Goal: Information Seeking & Learning: Learn about a topic

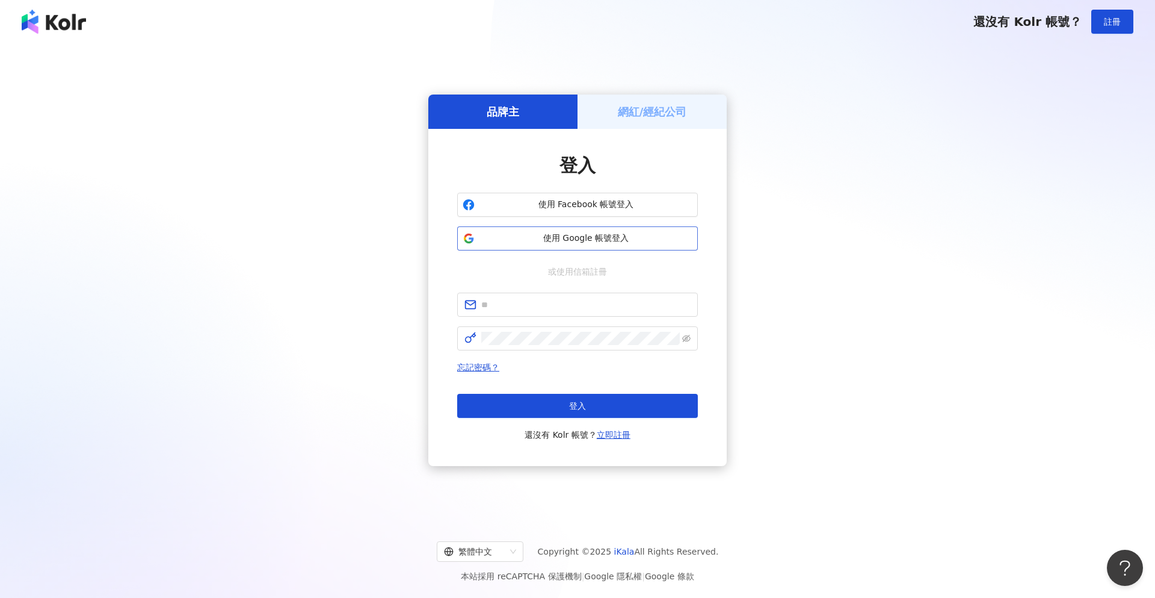
click at [598, 244] on span "使用 Google 帳號登入" at bounding box center [586, 238] width 213 height 12
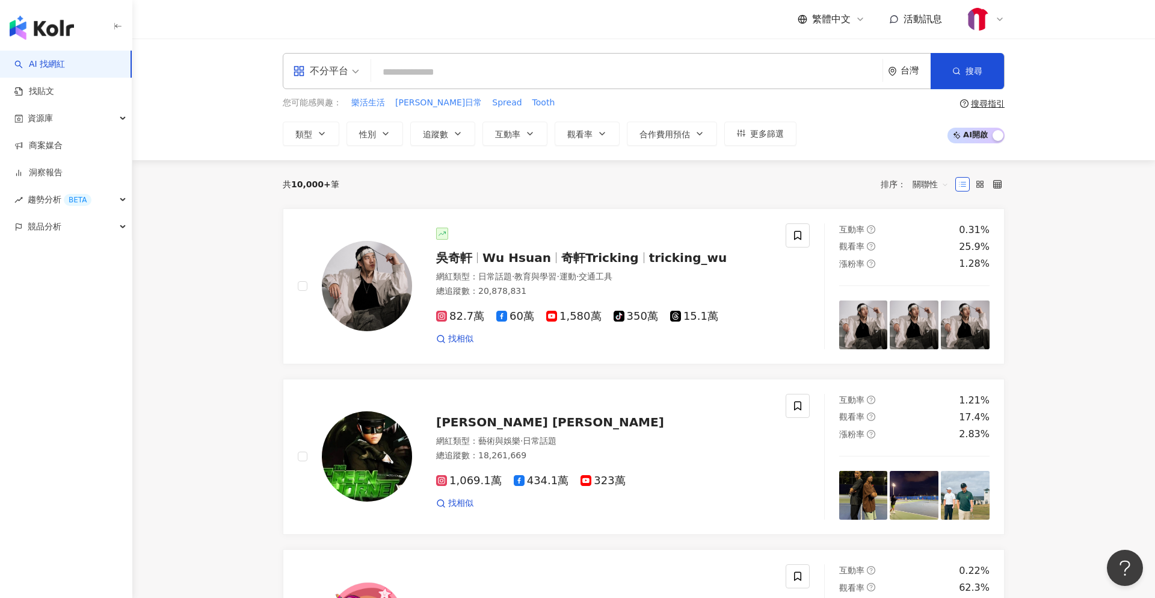
click at [587, 74] on input "search" at bounding box center [627, 72] width 502 height 23
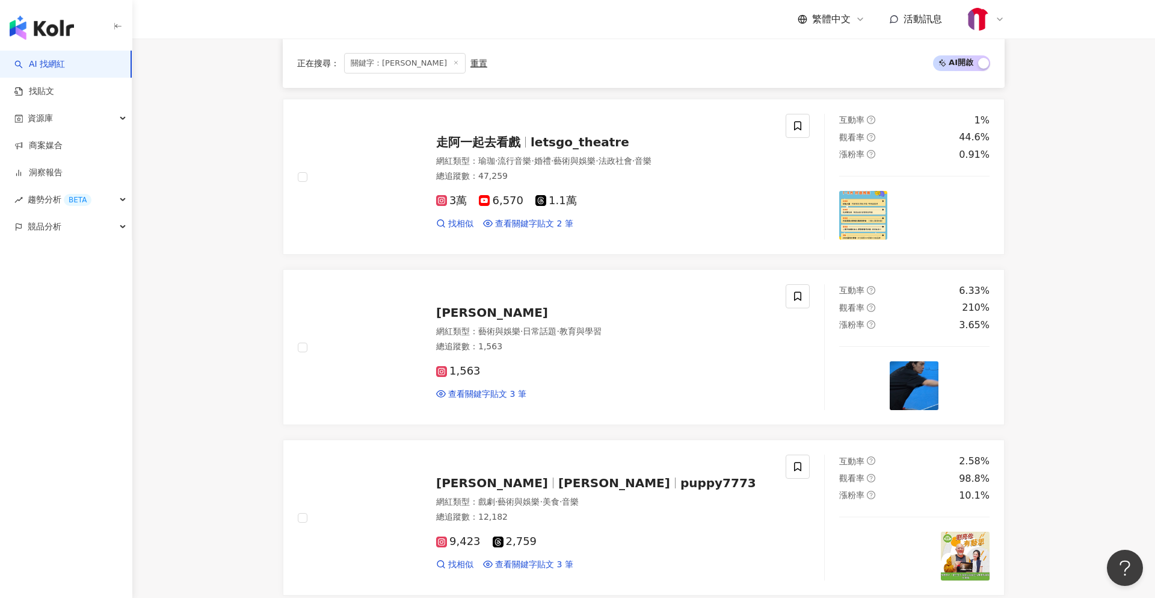
scroll to position [962, 0]
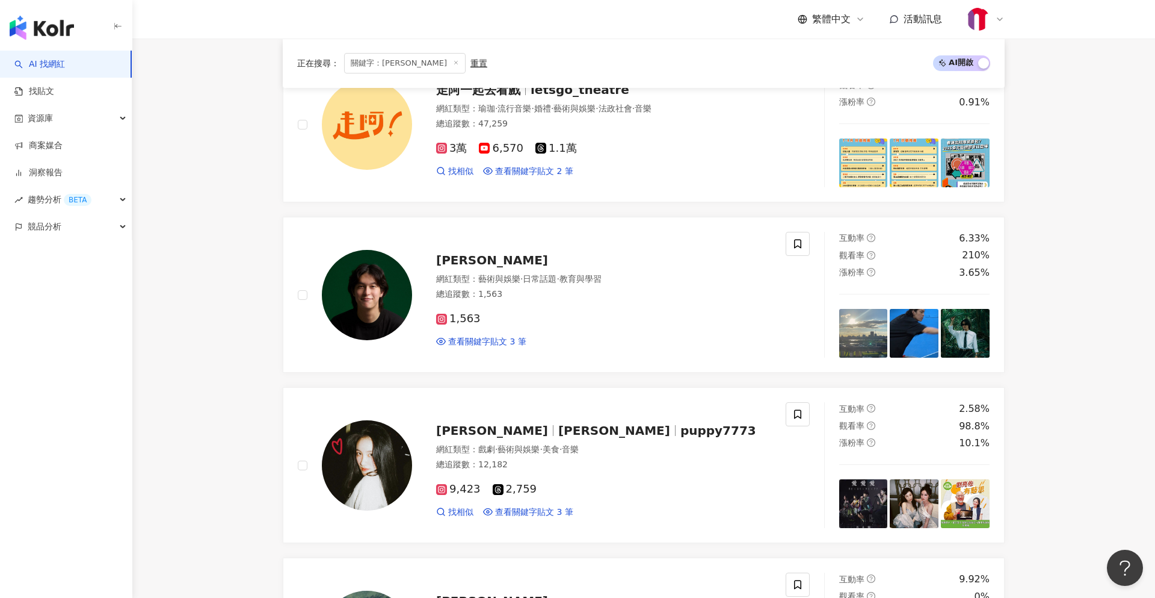
type input "***"
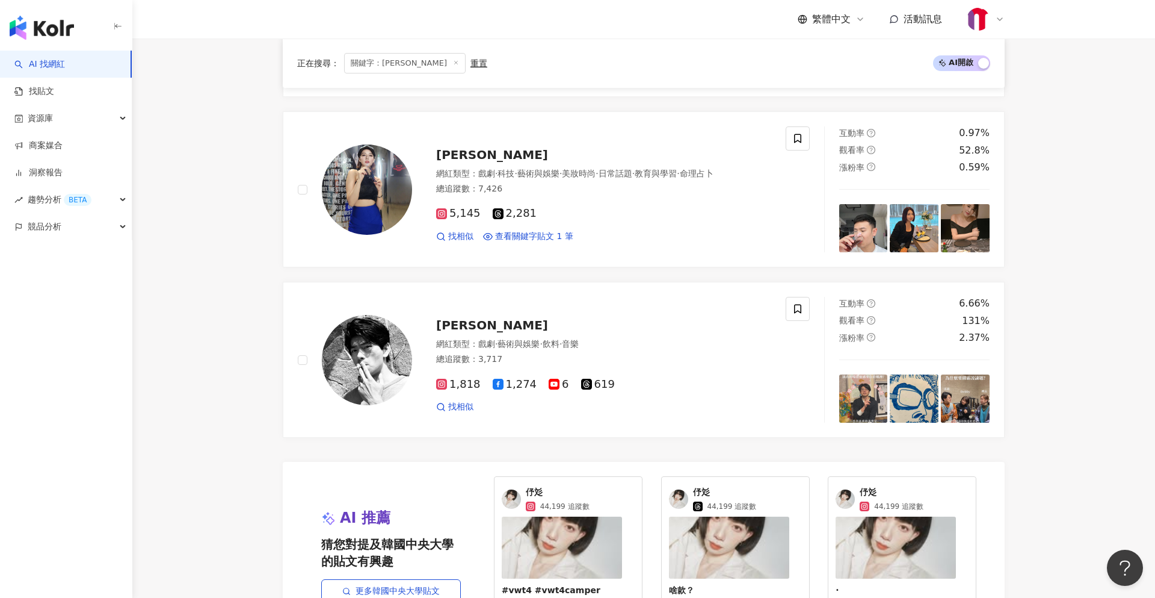
scroll to position [2114, 0]
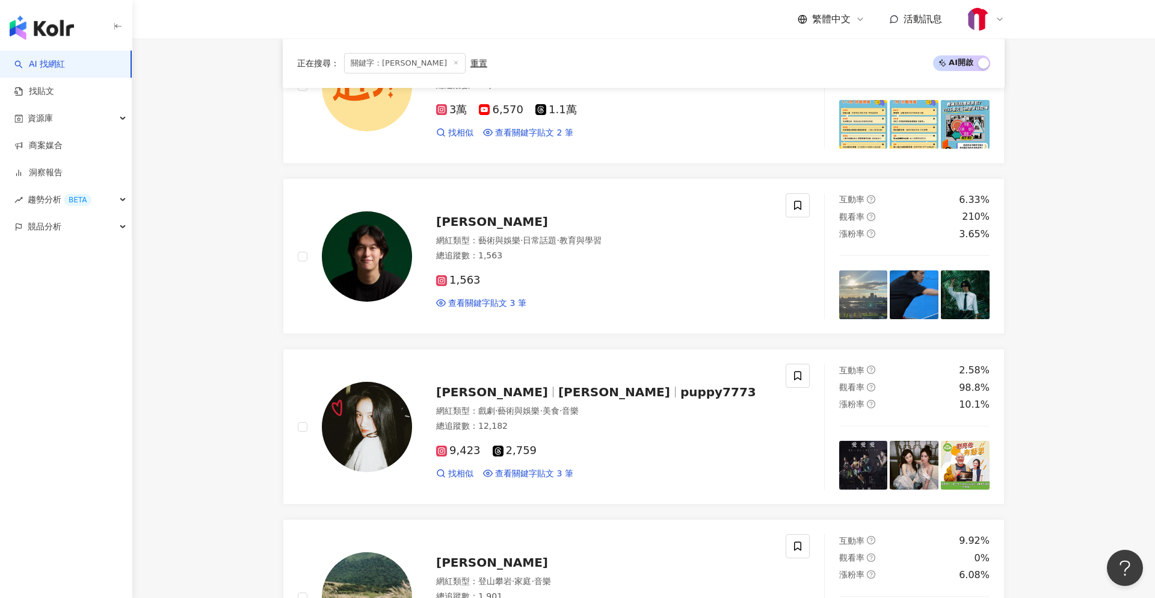
click at [439, 69] on div "正在搜尋 ： 關鍵字：[PERSON_NAME]" at bounding box center [392, 63] width 190 height 20
click at [471, 67] on div "重置" at bounding box center [479, 63] width 17 height 10
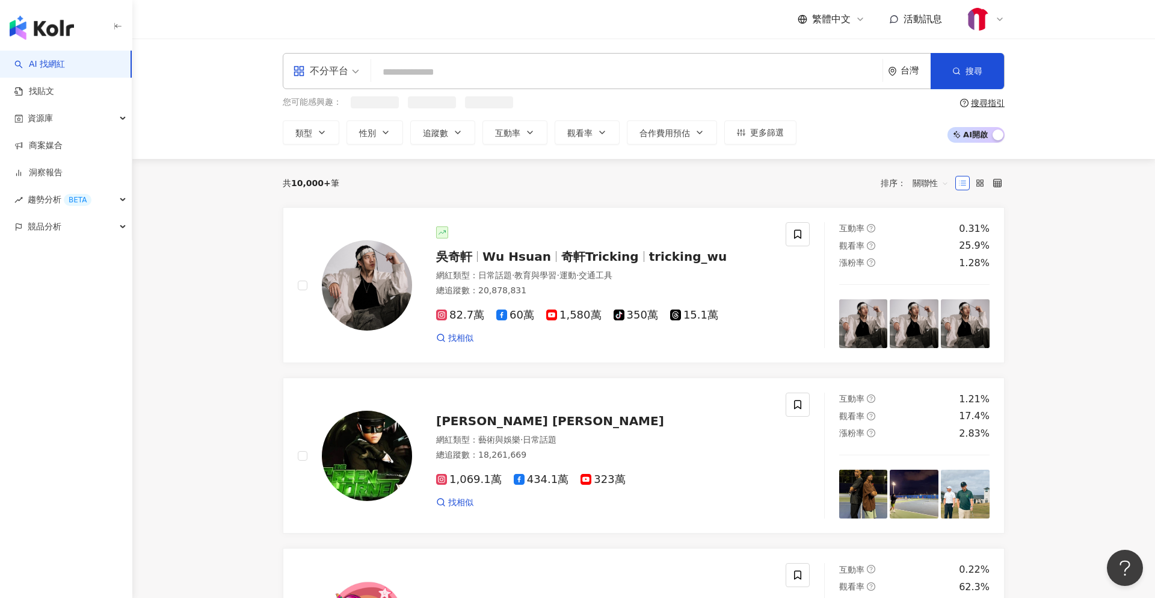
click at [472, 85] on div "不分平台 台灣 搜尋 6f3fbfb3-3d21-4efe-a4a2-e7d0daef1ff2 [PERSON_NAME]River He 4,041 追蹤者…" at bounding box center [644, 71] width 722 height 36
click at [479, 73] on input "search" at bounding box center [627, 72] width 502 height 23
paste input "**********"
type input "**********"
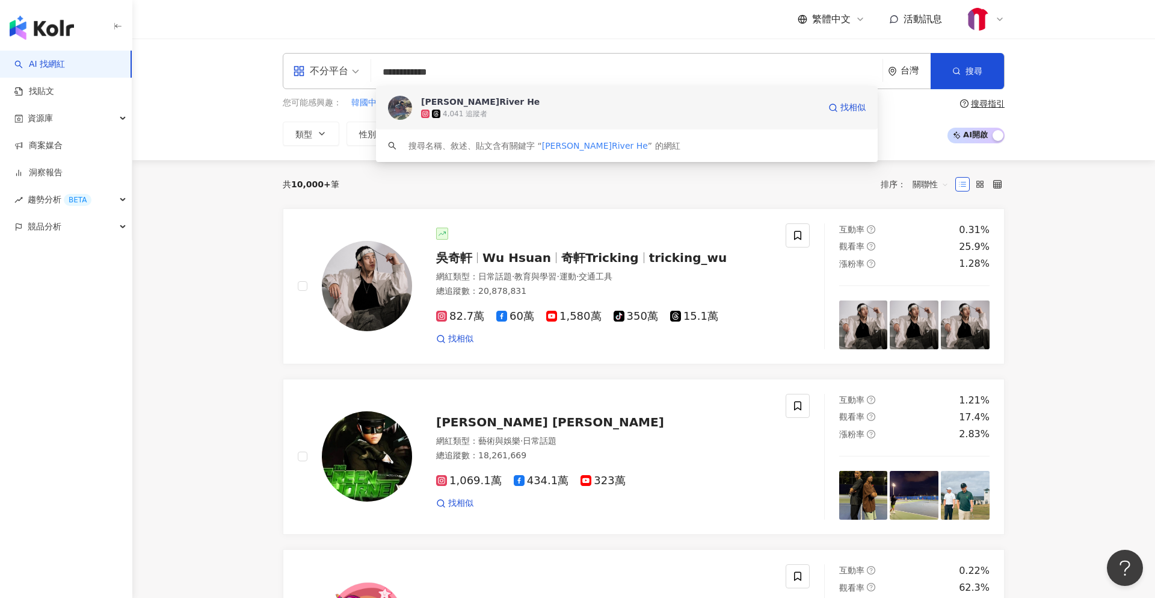
click at [530, 115] on div "4,041 追蹤者" at bounding box center [620, 114] width 398 height 12
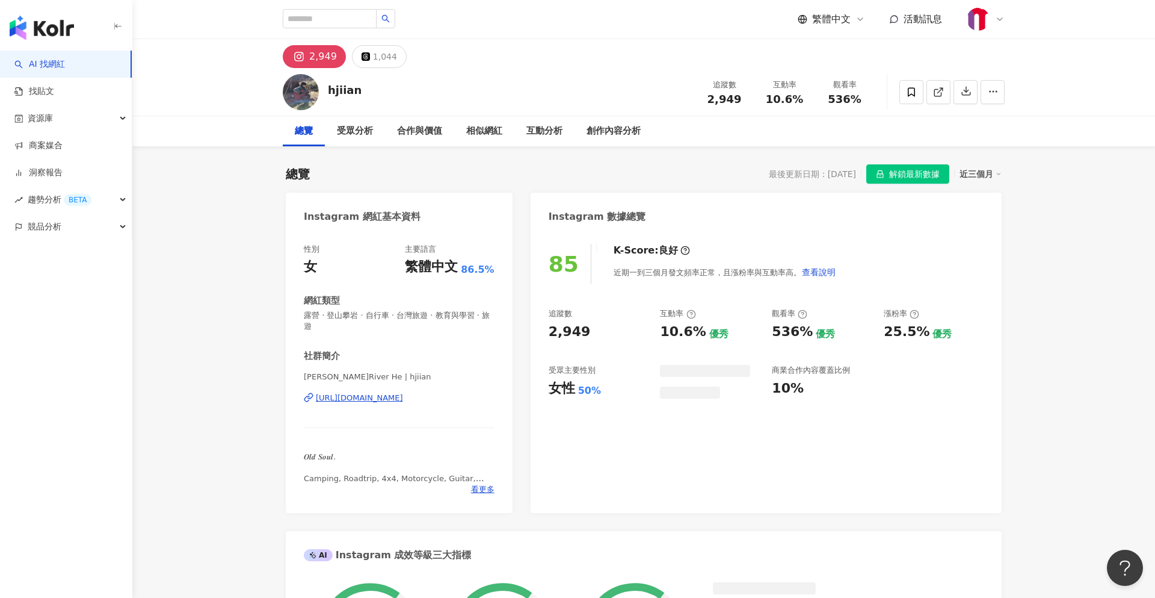
click at [904, 171] on span "解鎖最新數據" at bounding box center [914, 174] width 51 height 19
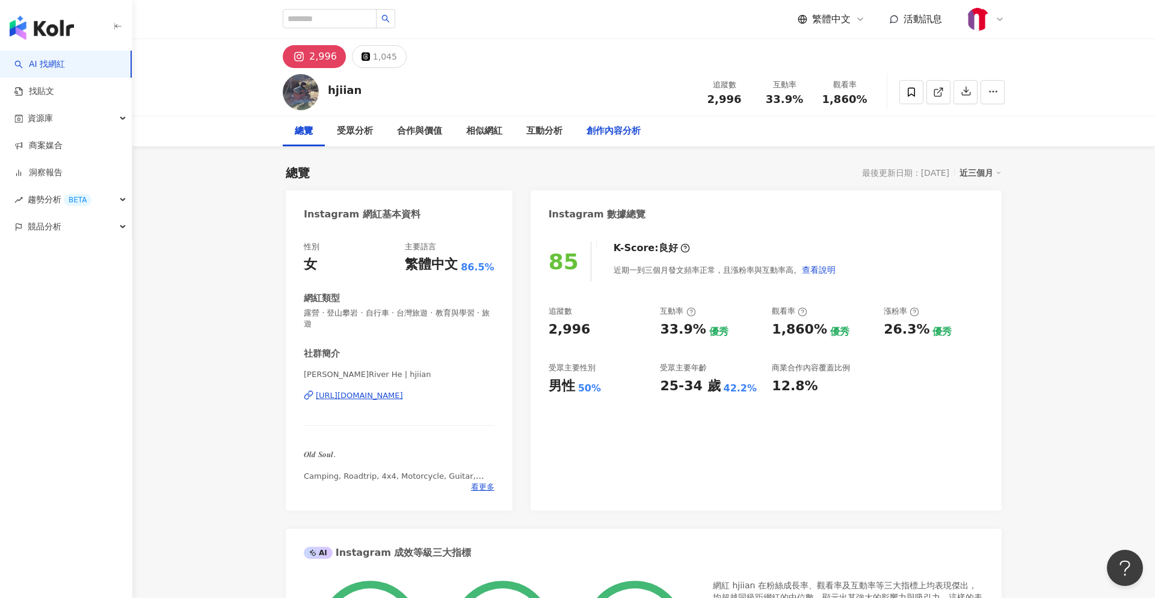
click at [588, 131] on div "創作內容分析" at bounding box center [614, 131] width 54 height 14
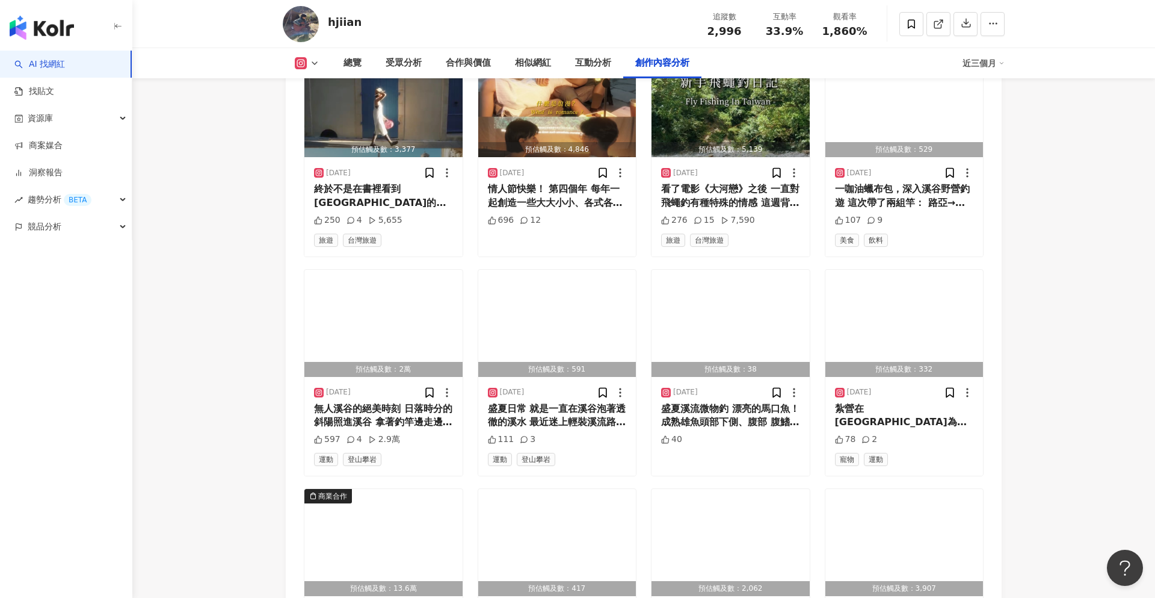
scroll to position [4005, 0]
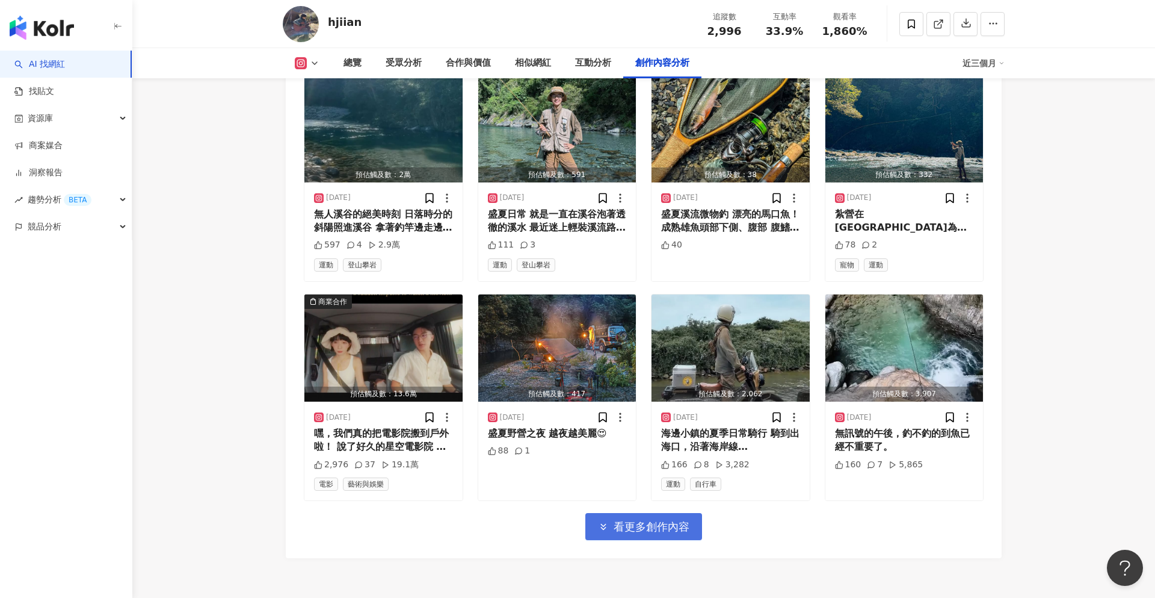
click at [600, 521] on icon "button" at bounding box center [603, 526] width 11 height 11
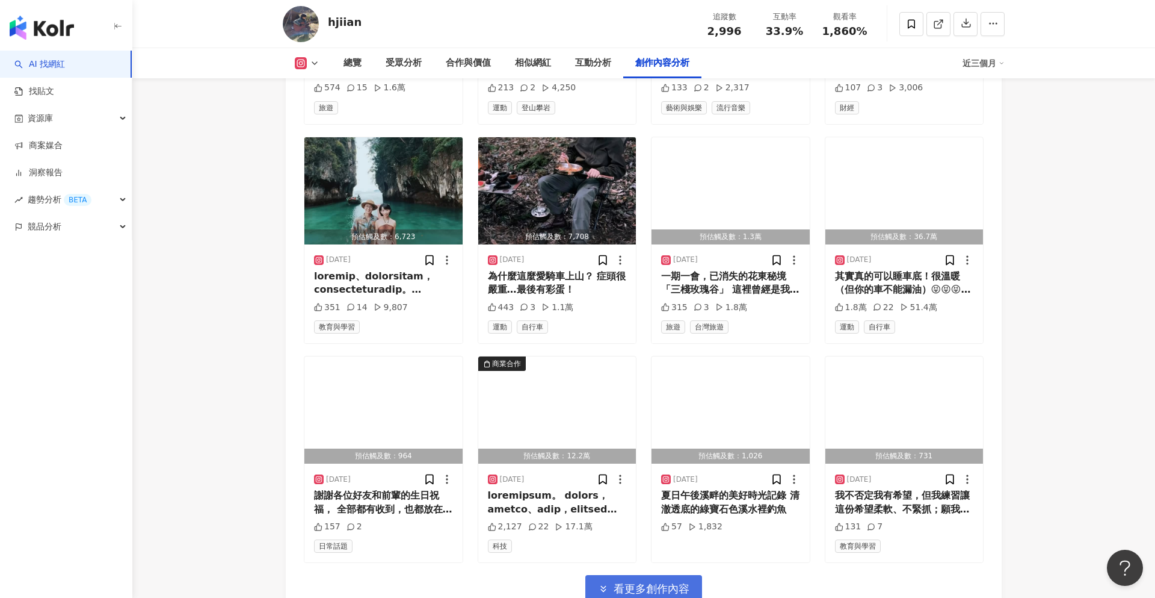
scroll to position [4624, 0]
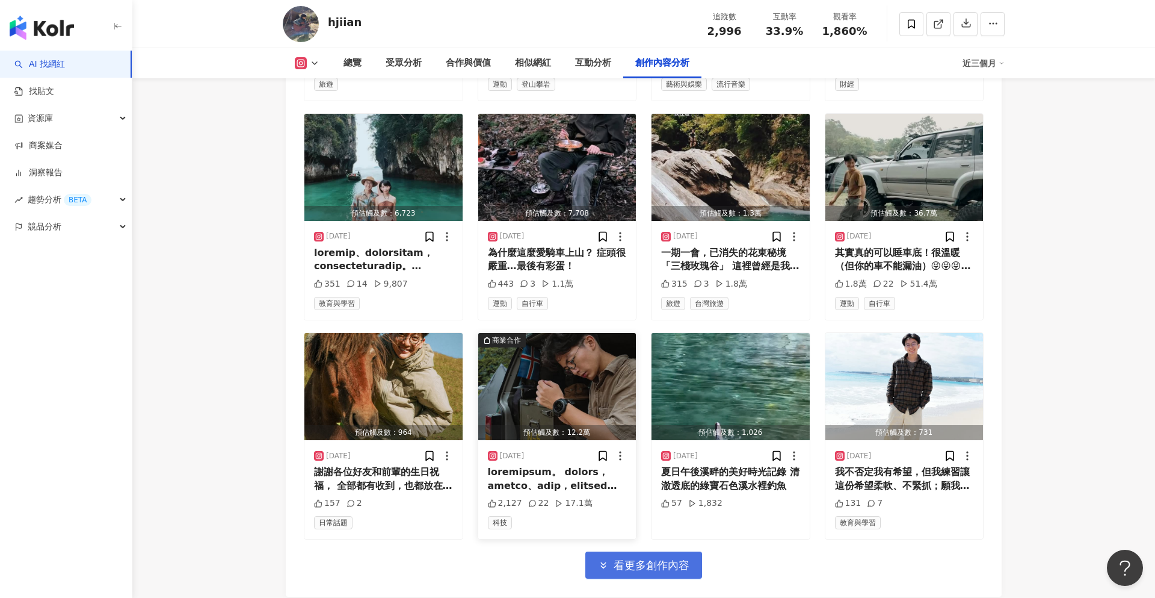
click at [552, 465] on div at bounding box center [557, 478] width 139 height 27
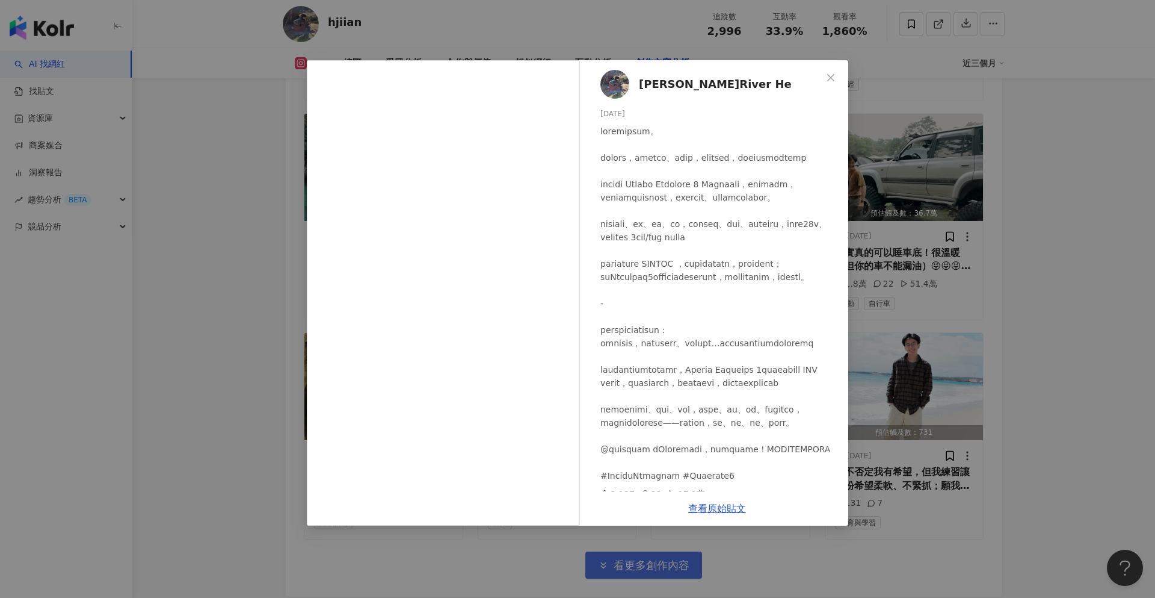
click at [893, 180] on div "何嘉恩 River He 2025/6/9 2,127 22 17.1萬 查看原始貼文" at bounding box center [577, 299] width 1155 height 598
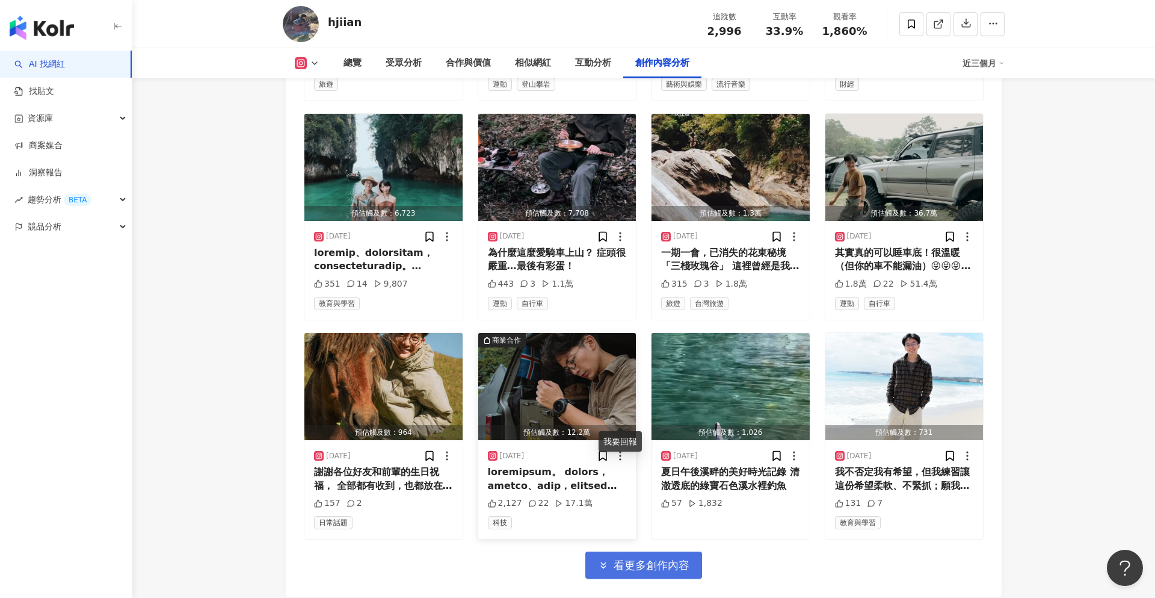
click at [622, 450] on icon at bounding box center [620, 456] width 12 height 12
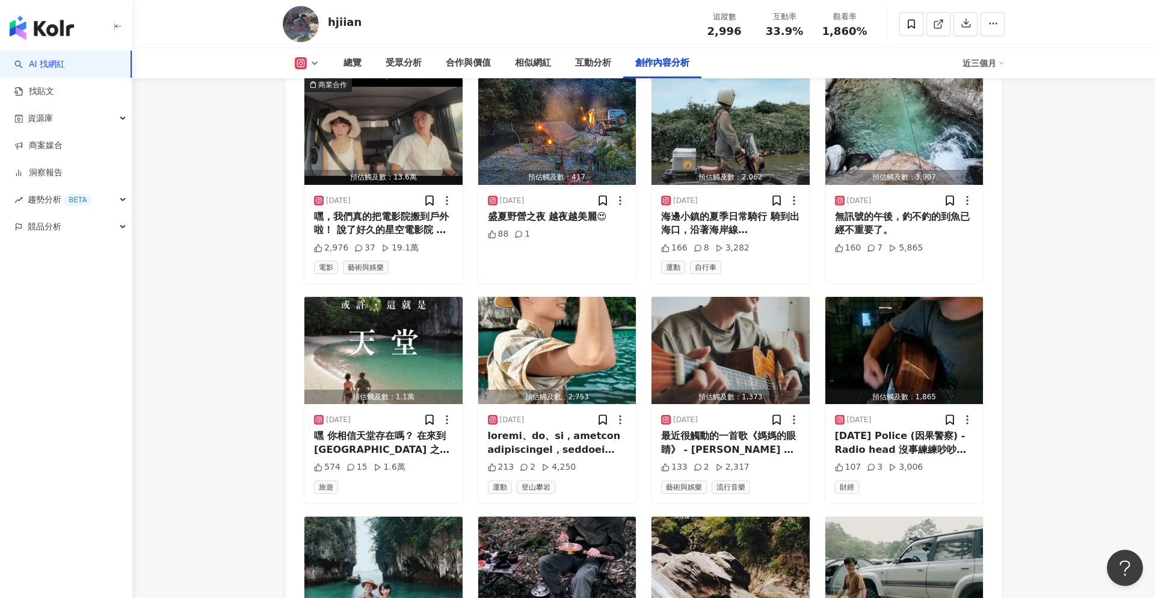
scroll to position [4195, 0]
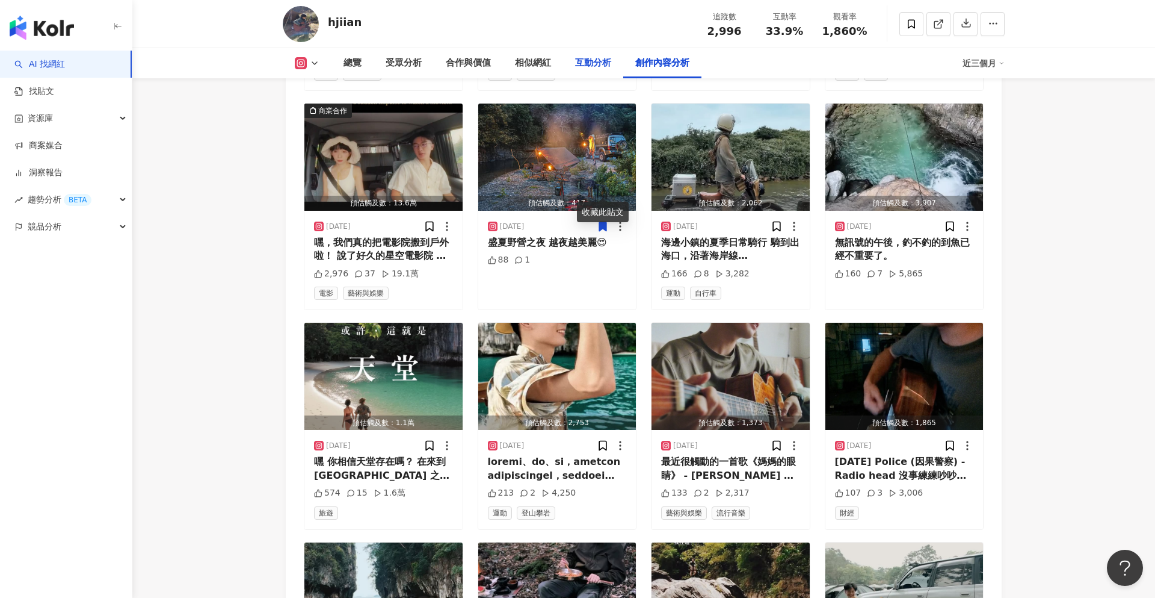
click at [599, 53] on div "互動分析" at bounding box center [593, 63] width 60 height 30
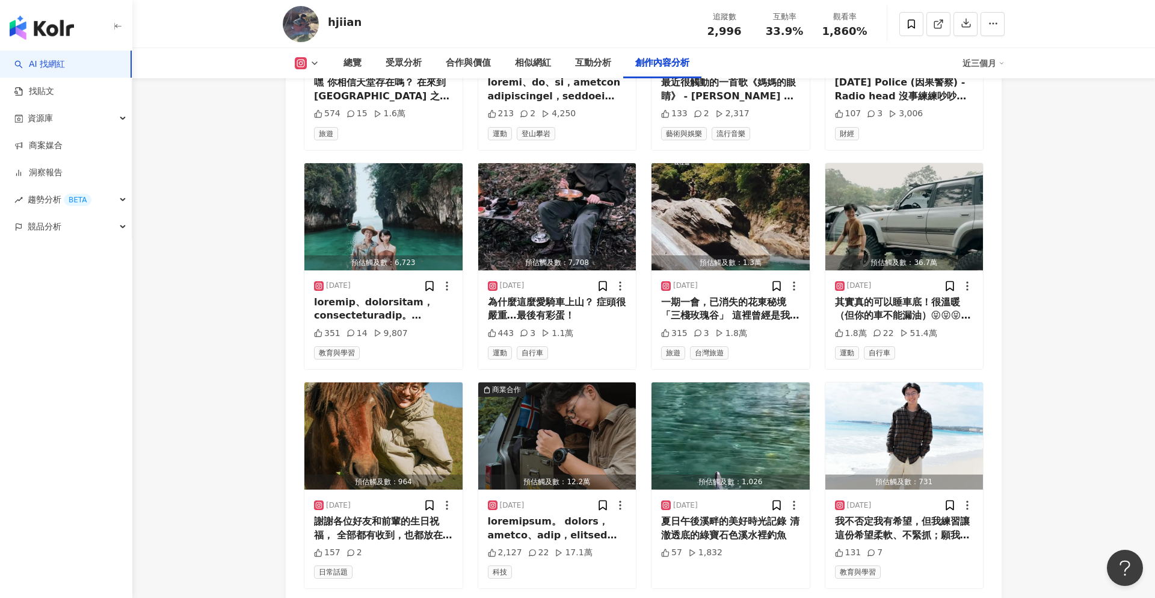
scroll to position [4719, 0]
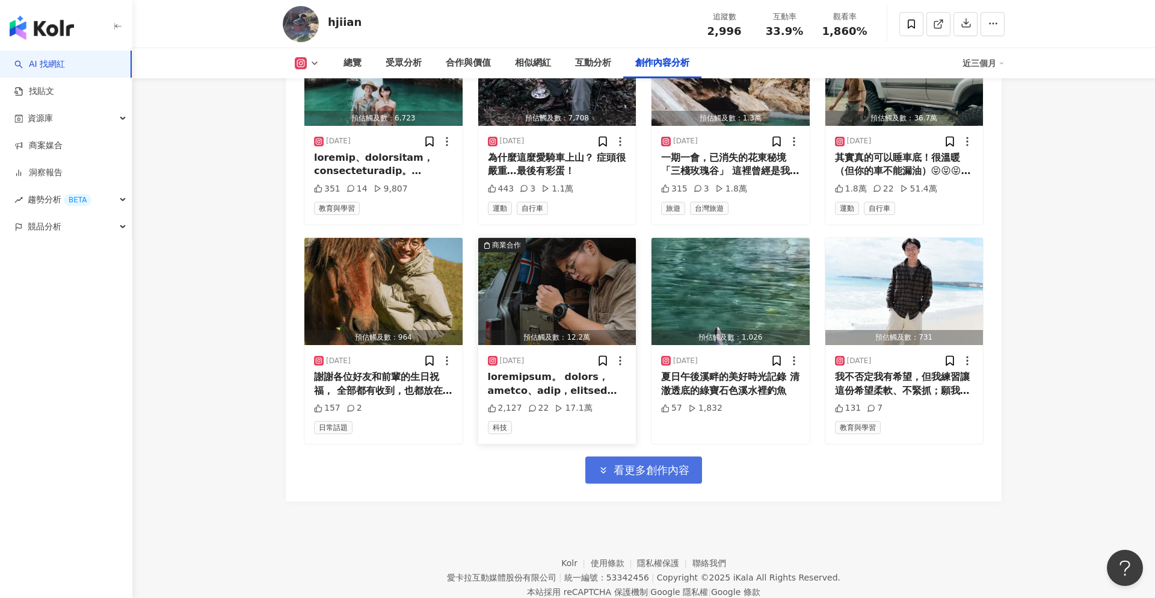
click at [569, 421] on div "科技" at bounding box center [557, 427] width 139 height 13
click at [613, 354] on div at bounding box center [611, 360] width 29 height 12
click at [598, 268] on img "button" at bounding box center [557, 291] width 158 height 107
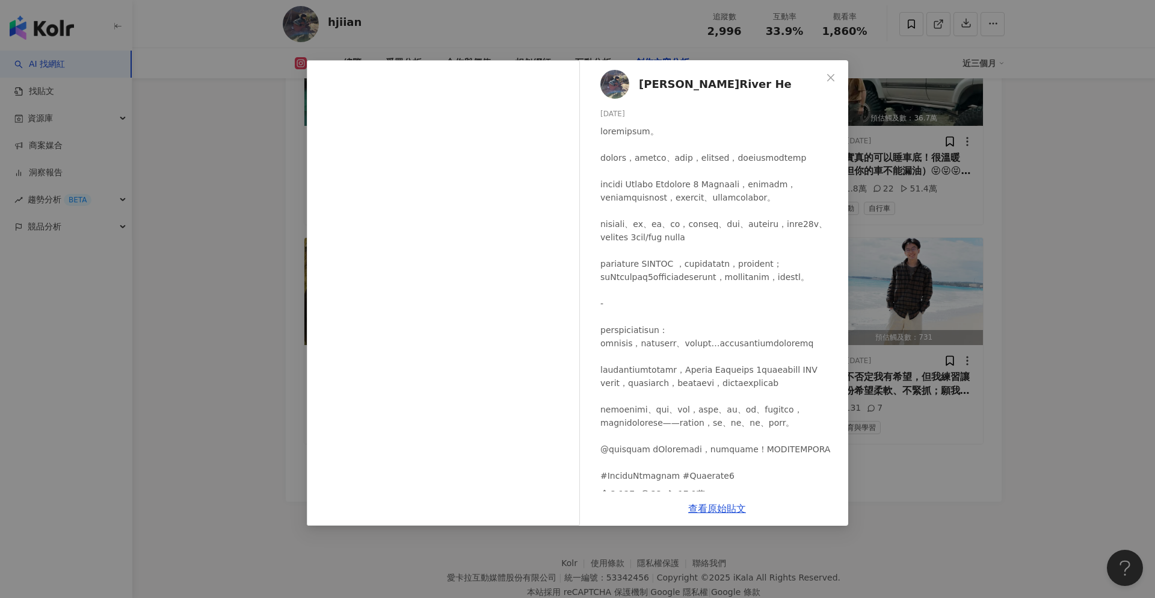
click at [964, 223] on div "何嘉恩 River He 2025/6/9 2,127 22 17.1萬 查看原始貼文" at bounding box center [577, 299] width 1155 height 598
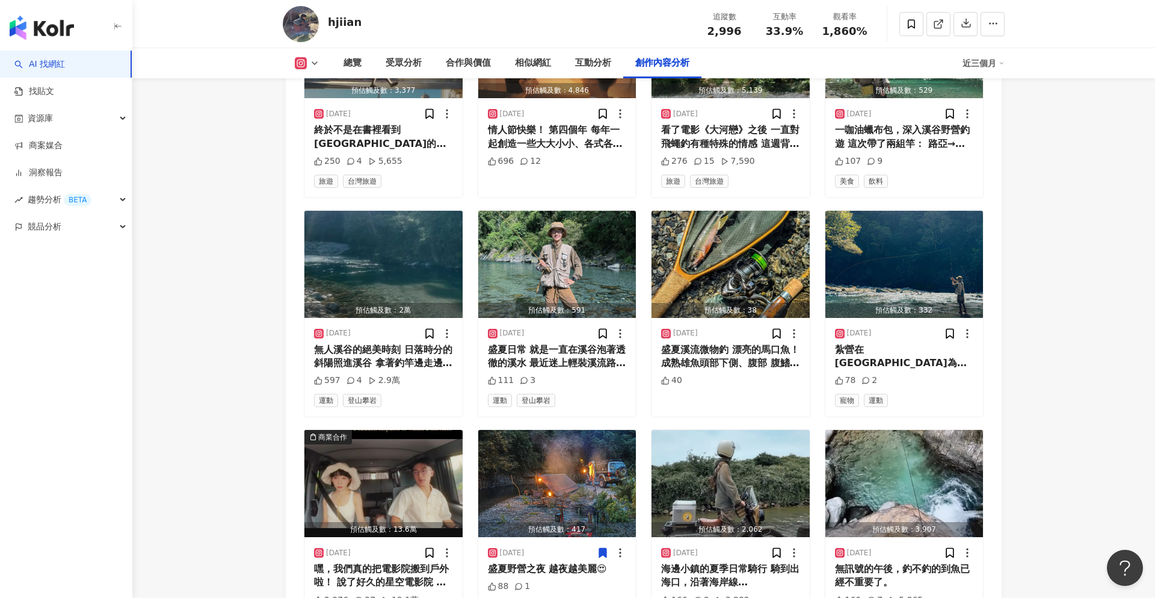
scroll to position [3868, 0]
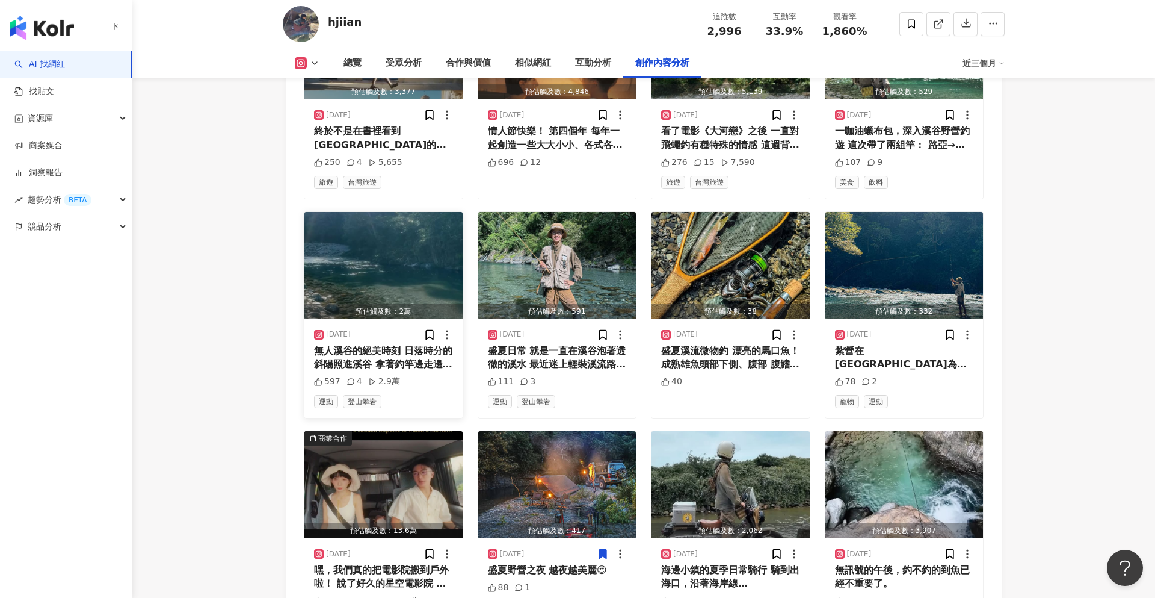
click at [439, 244] on img "button" at bounding box center [383, 265] width 158 height 107
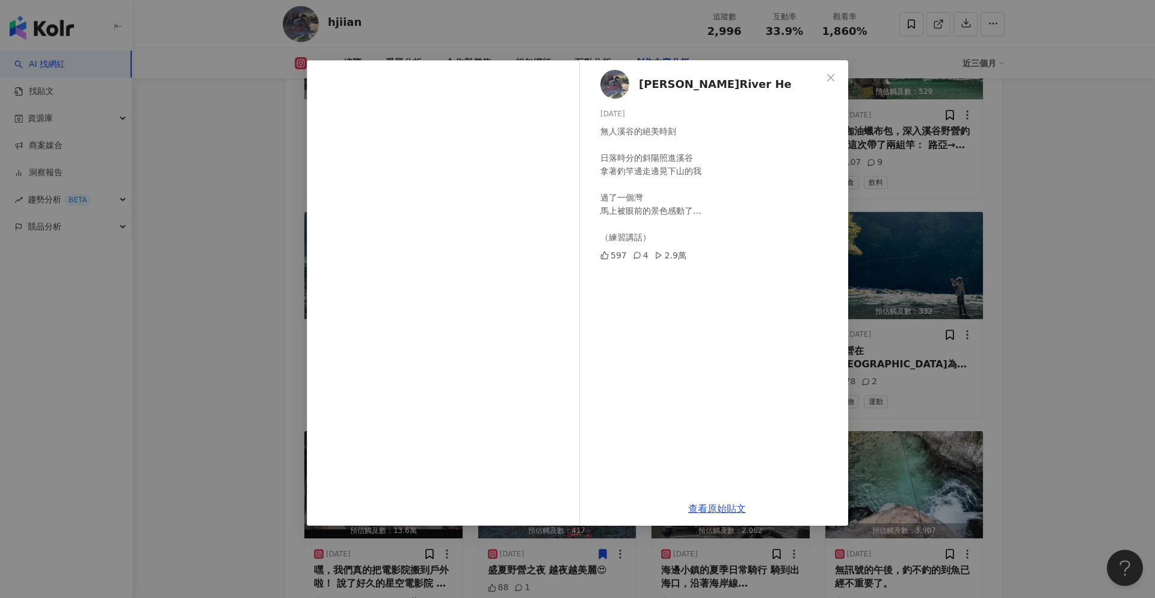
click at [927, 298] on div "何嘉恩 River He 2025/8/12 無人溪谷的絕美時刻 日落時分的斜陽照進溪谷 拿著釣竿邊走邊晃下山的我 過了一個灣 馬上被眼前的景色感動了… （練…" at bounding box center [577, 299] width 1155 height 598
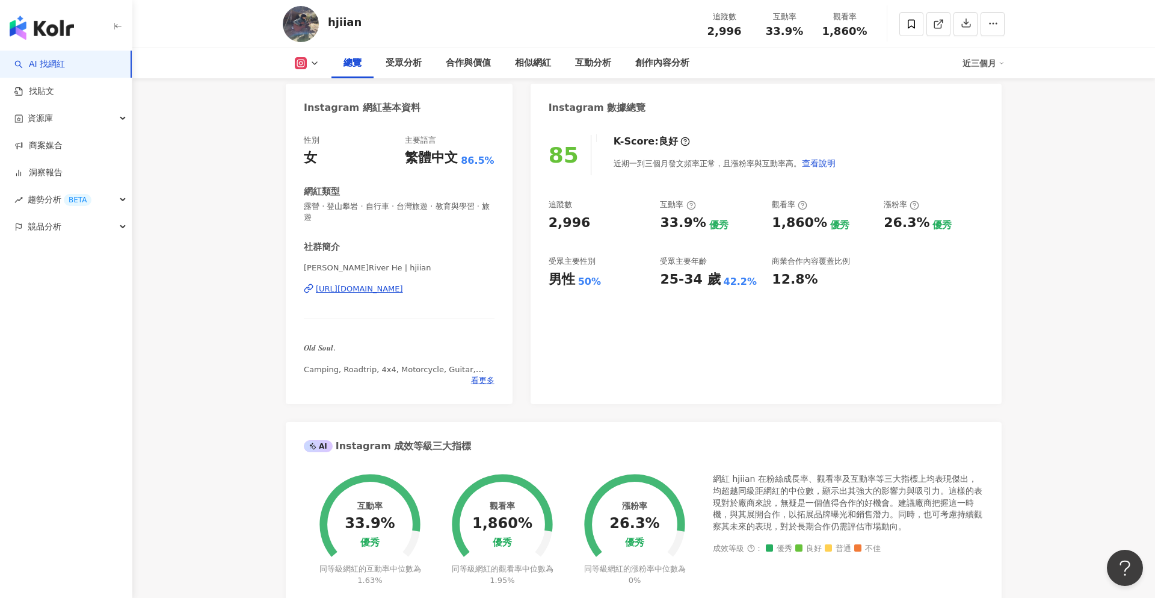
scroll to position [0, 0]
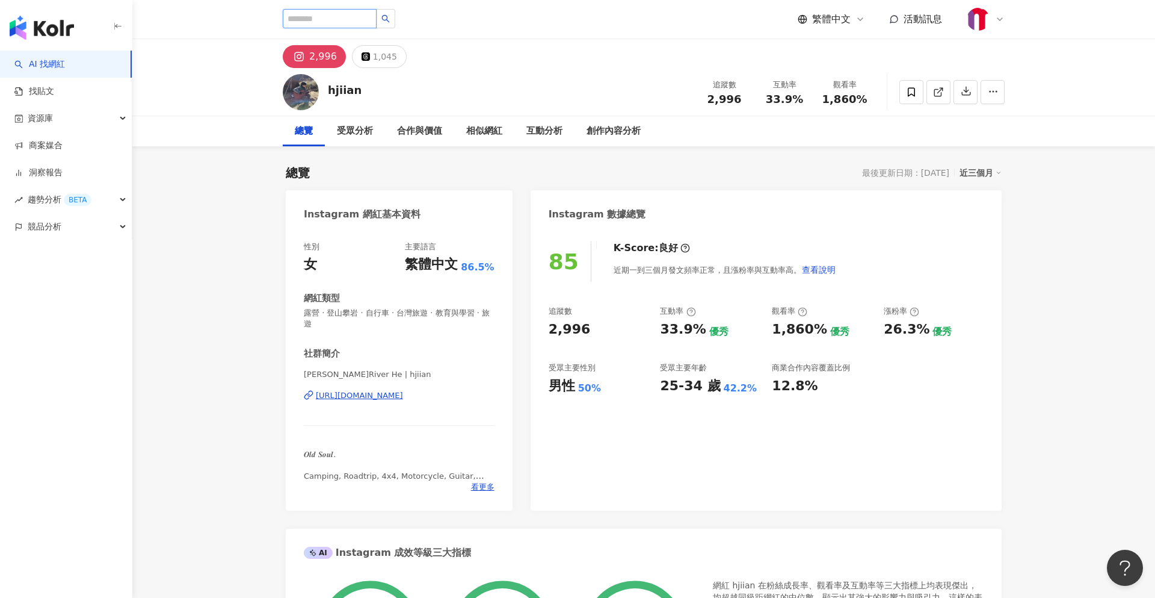
click at [357, 14] on input "search" at bounding box center [330, 18] width 94 height 19
paste input "**********"
type input "**********"
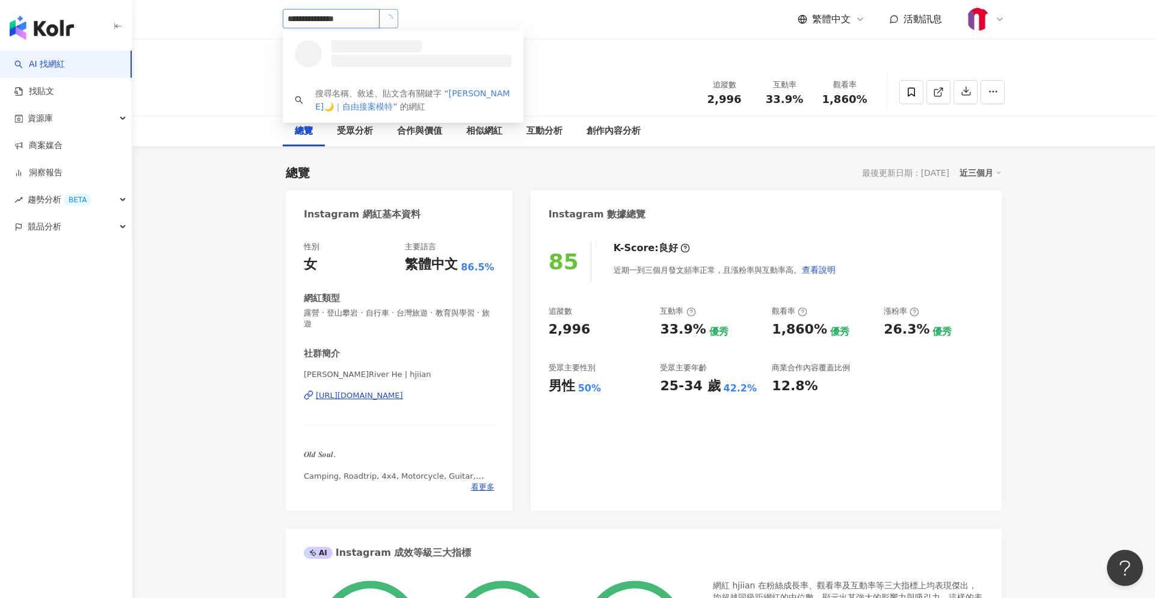
click at [394, 17] on button "button" at bounding box center [388, 18] width 19 height 19
click at [382, 46] on div "Lulu露露｜美妝｜護膚｜穿搭" at bounding box center [361, 46] width 67 height 12
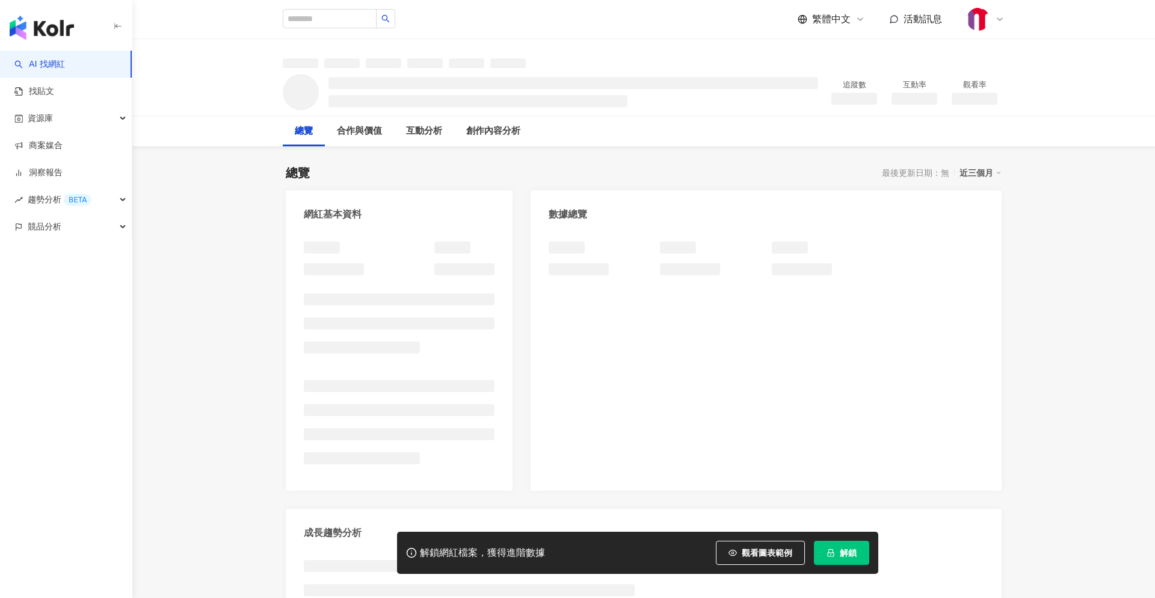
click at [845, 553] on span "解鎖" at bounding box center [848, 553] width 17 height 10
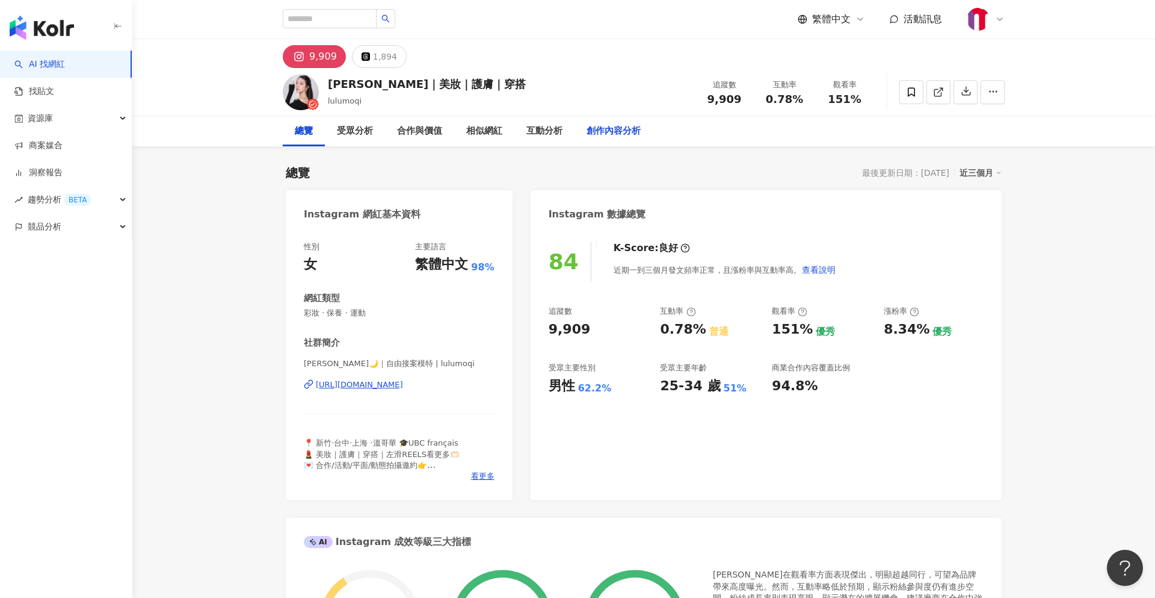
click at [602, 133] on div "創作內容分析" at bounding box center [614, 131] width 54 height 14
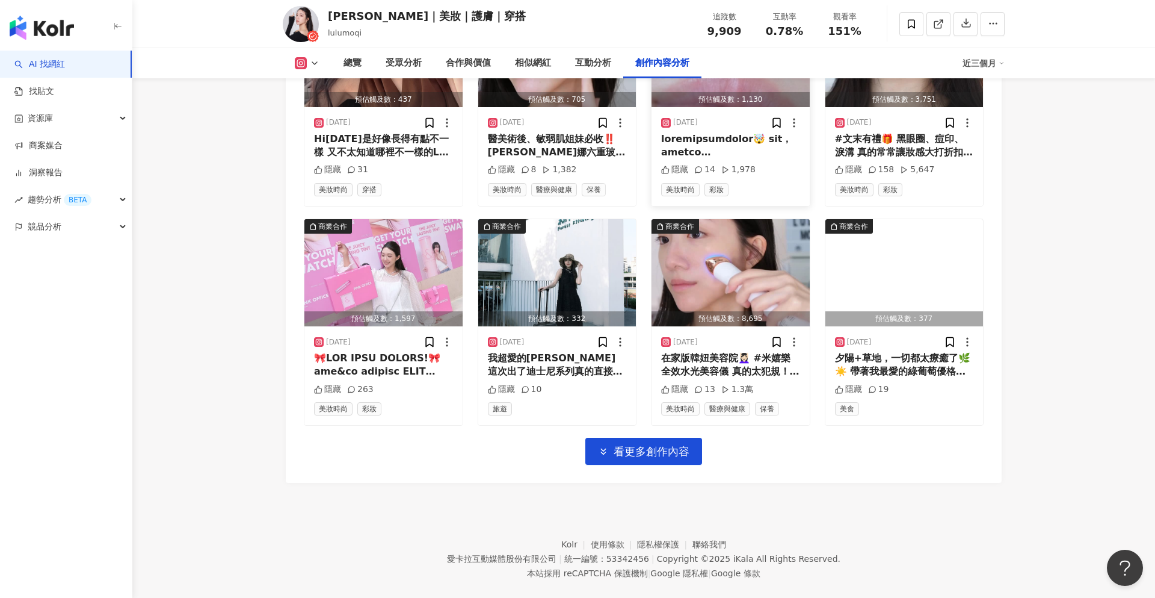
scroll to position [4102, 0]
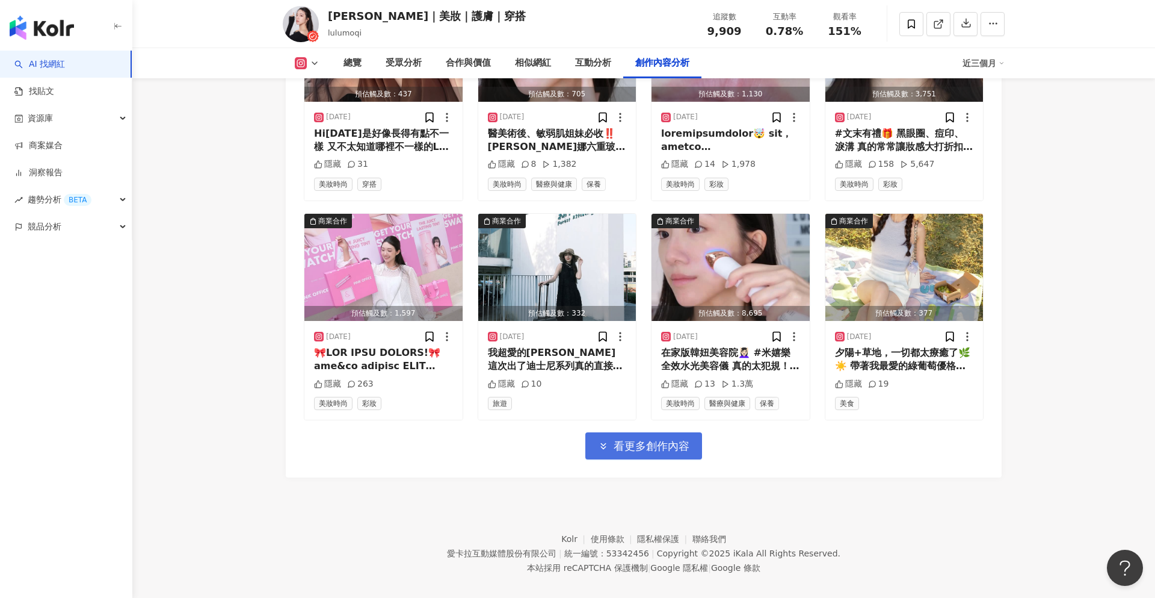
click at [679, 440] on button "看更多創作內容" at bounding box center [644, 445] width 117 height 27
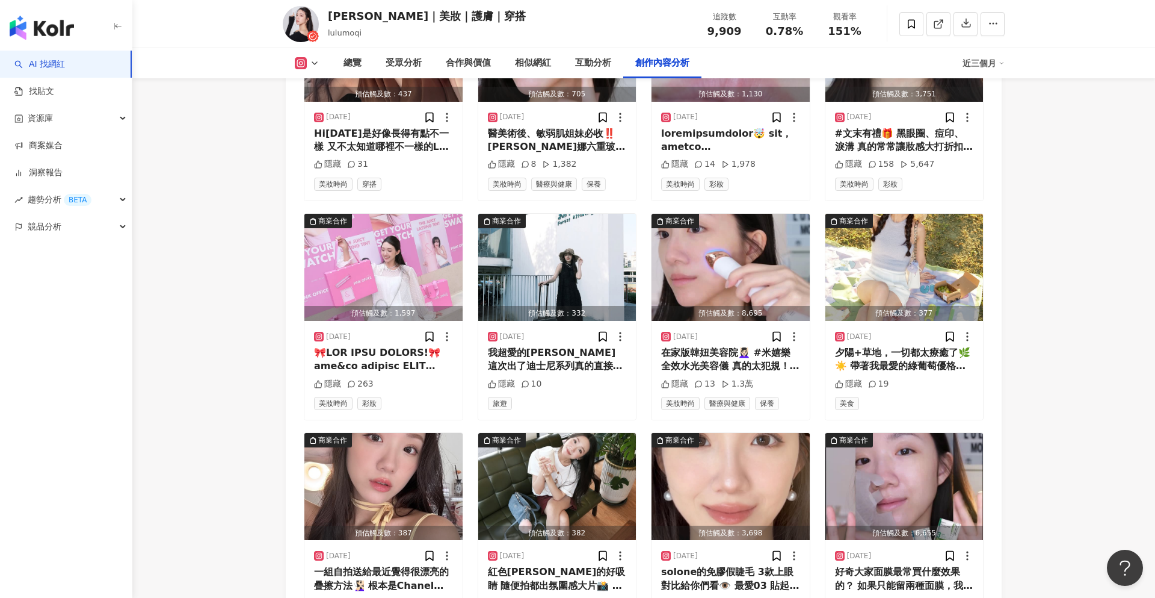
scroll to position [4113, 0]
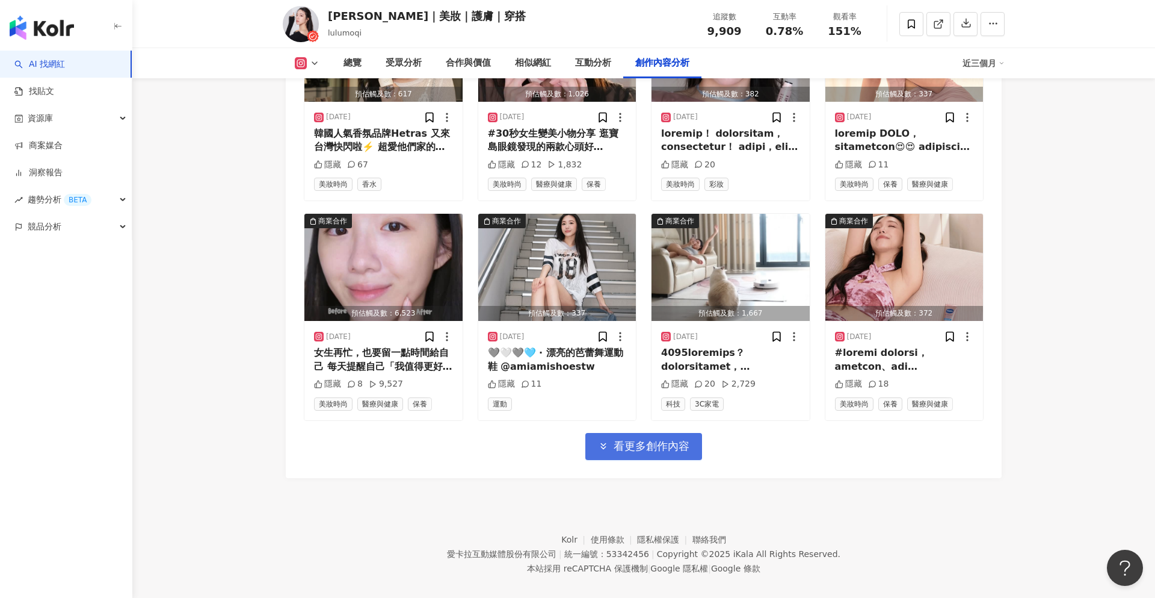
click at [664, 442] on button "看更多創作內容" at bounding box center [644, 446] width 117 height 27
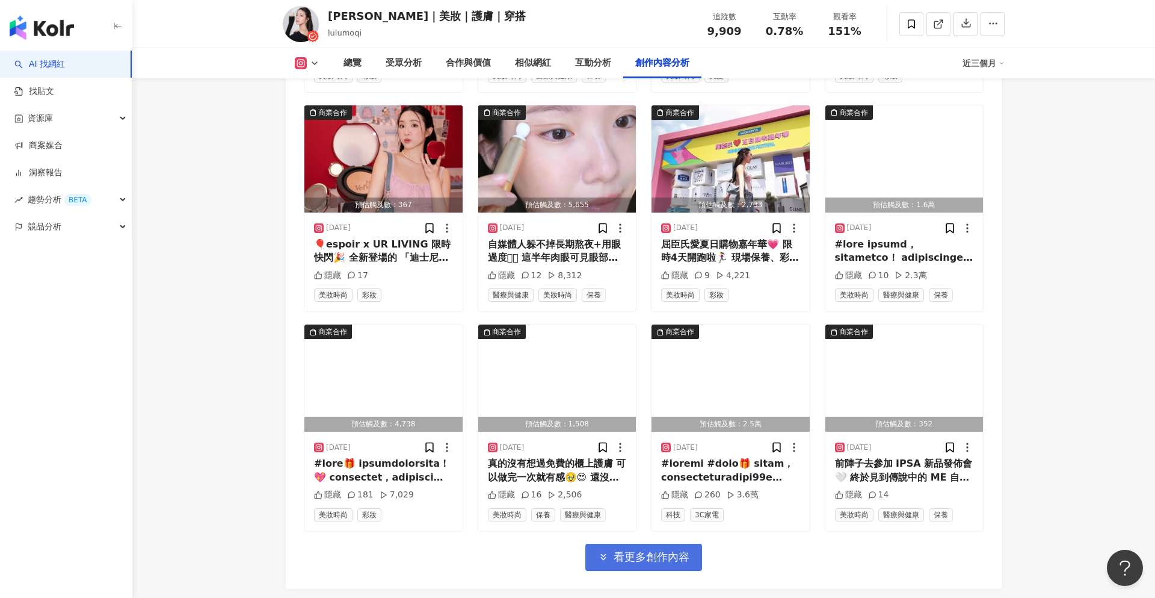
scroll to position [5418, 0]
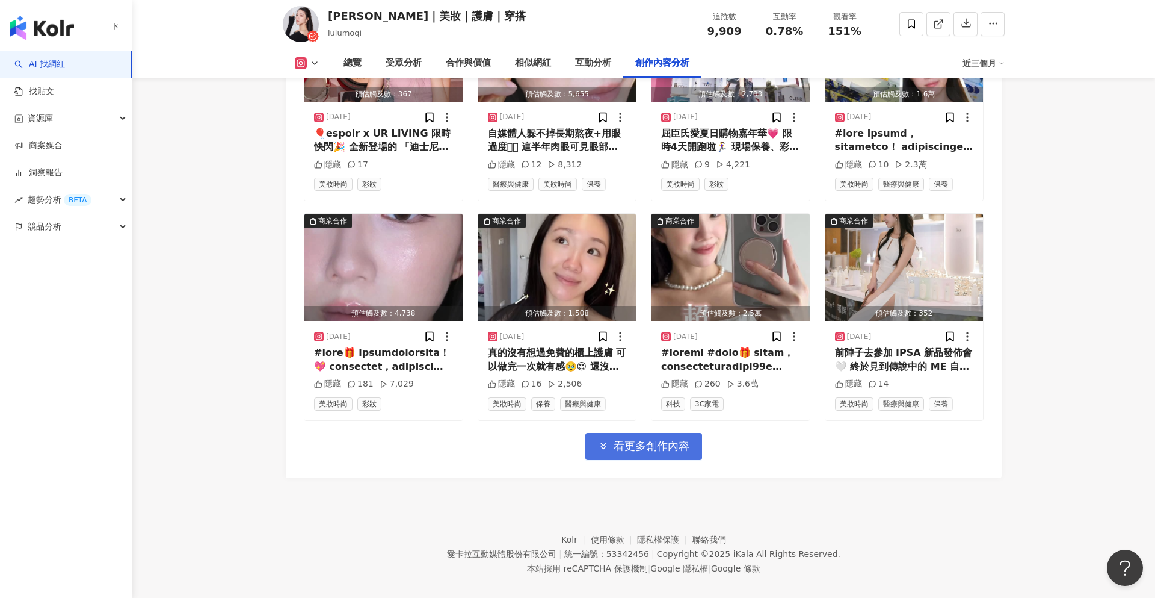
click at [681, 439] on span "看更多創作內容" at bounding box center [652, 445] width 76 height 13
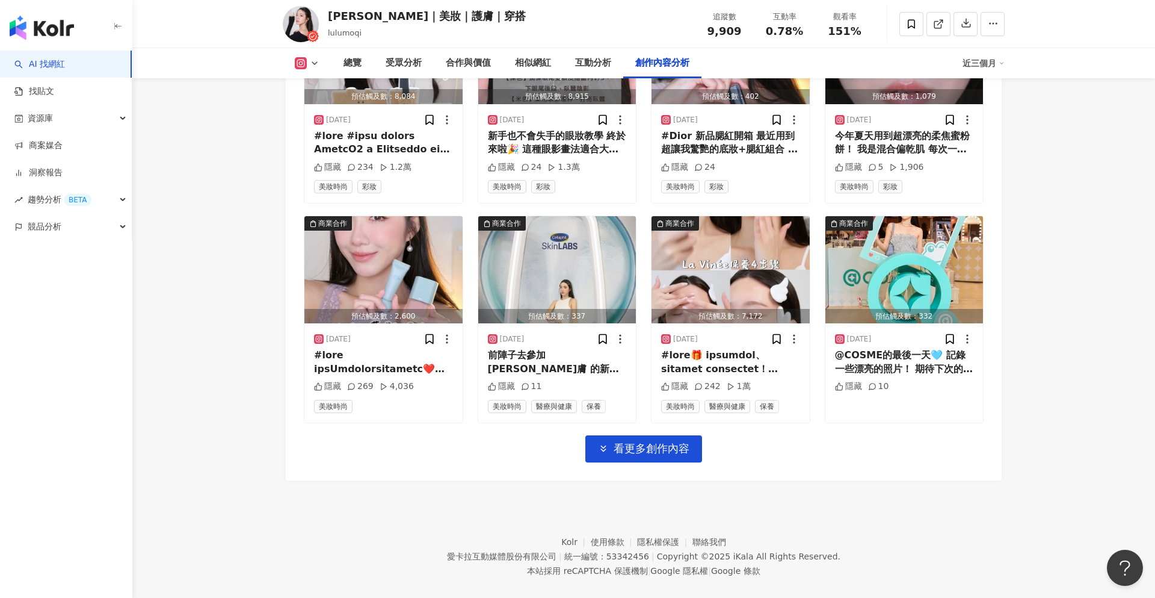
scroll to position [6075, 0]
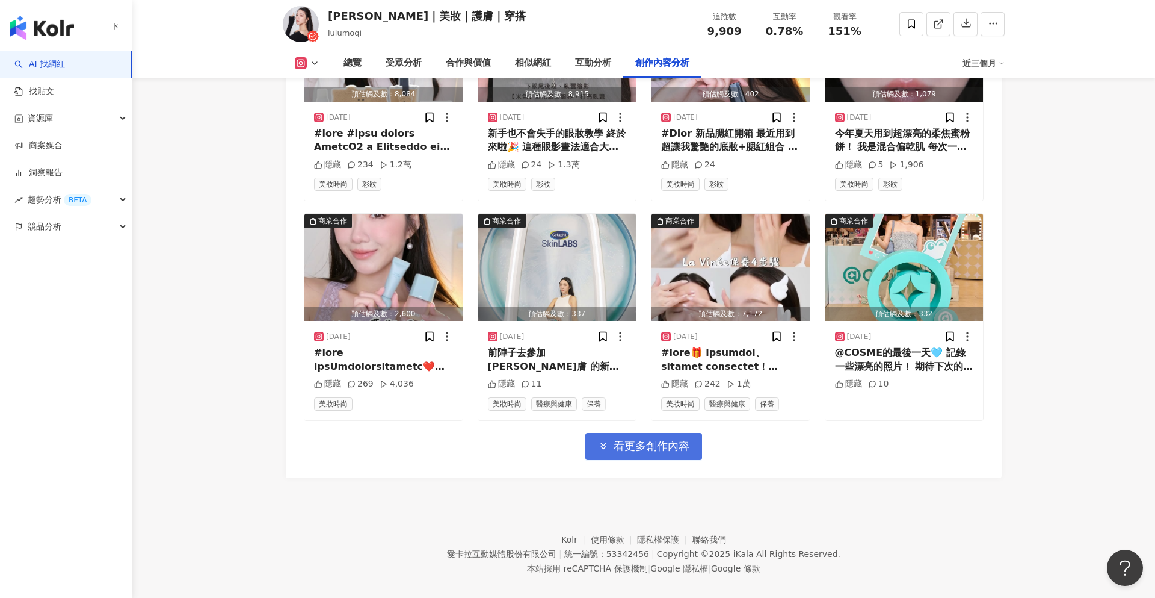
click at [623, 445] on button "看更多創作內容" at bounding box center [644, 446] width 117 height 27
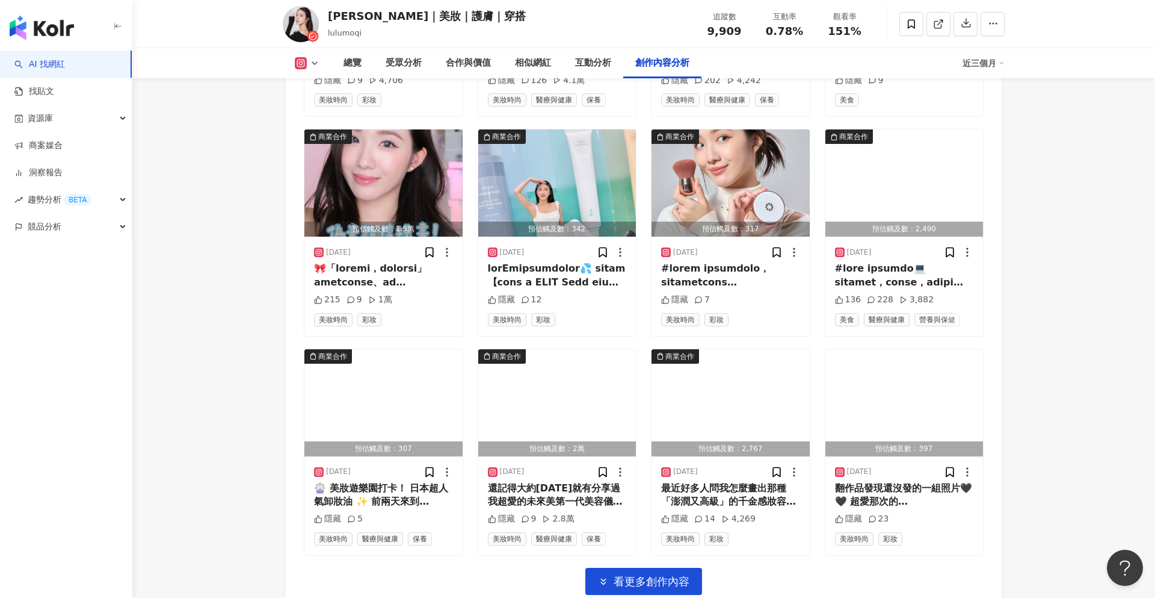
scroll to position [6734, 0]
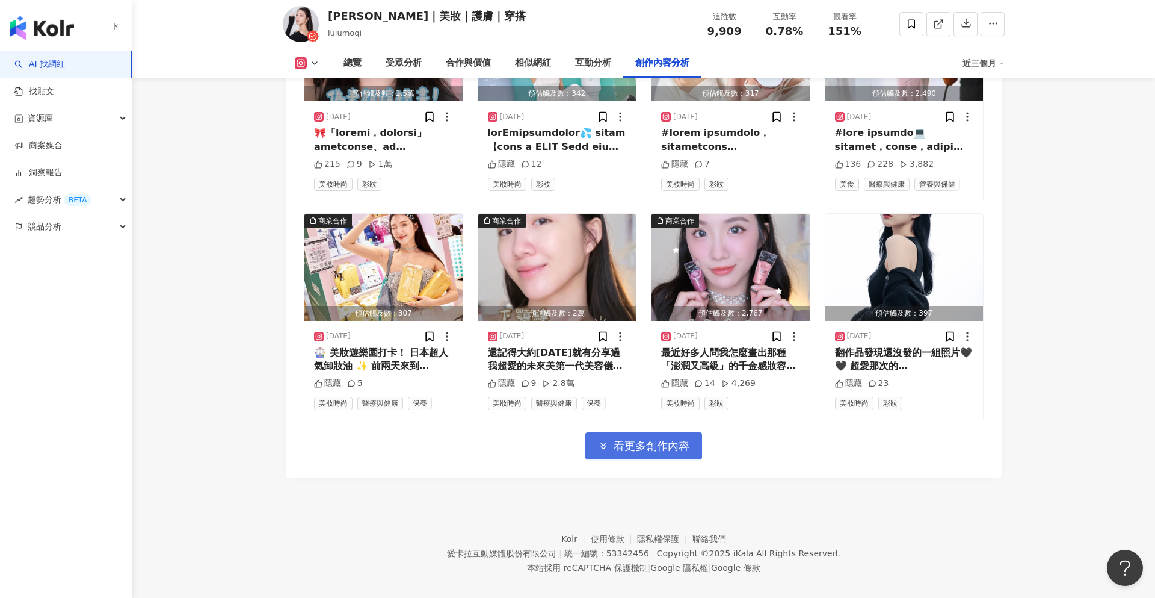
click at [654, 439] on span "看更多創作內容" at bounding box center [652, 445] width 76 height 13
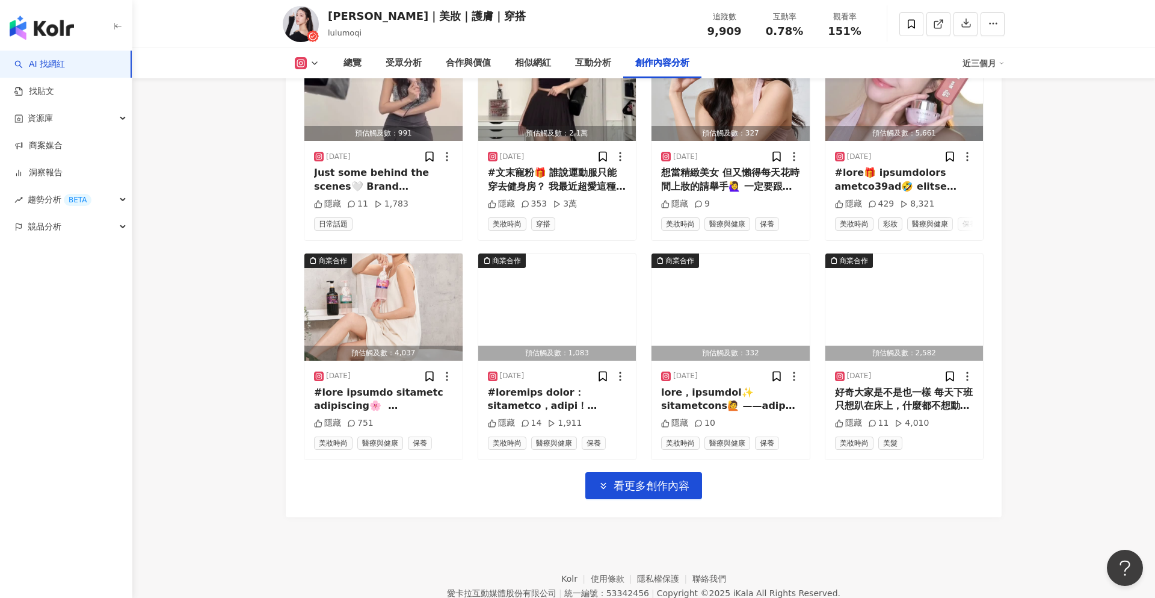
scroll to position [7391, 0]
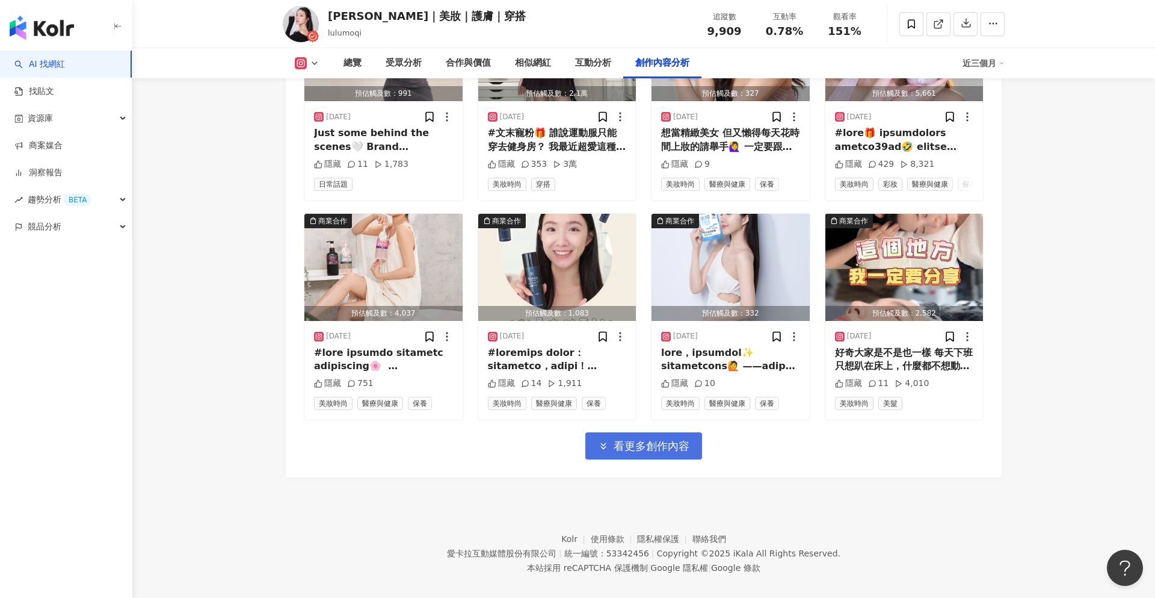
click at [675, 439] on span "看更多創作內容" at bounding box center [652, 445] width 76 height 13
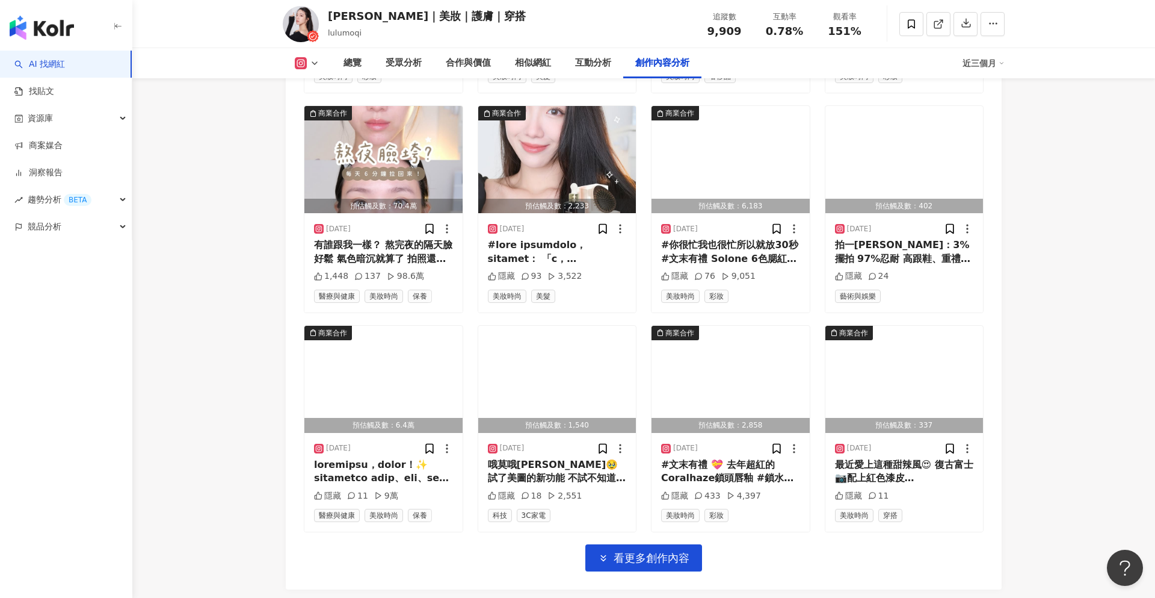
scroll to position [8035, 0]
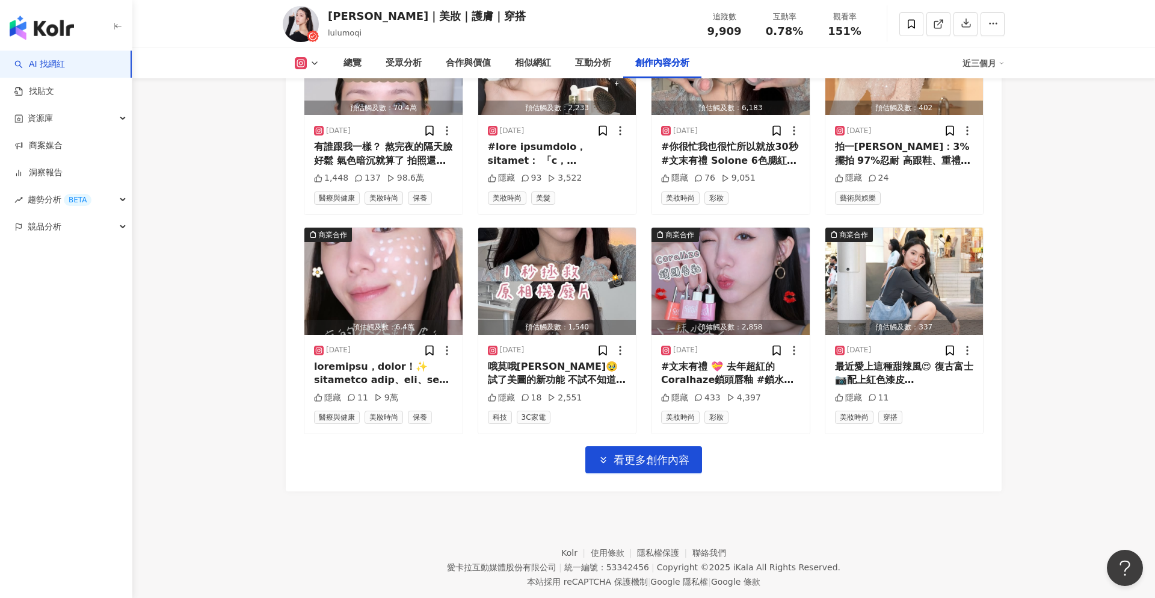
click at [681, 453] on span "看更多創作內容" at bounding box center [652, 459] width 76 height 13
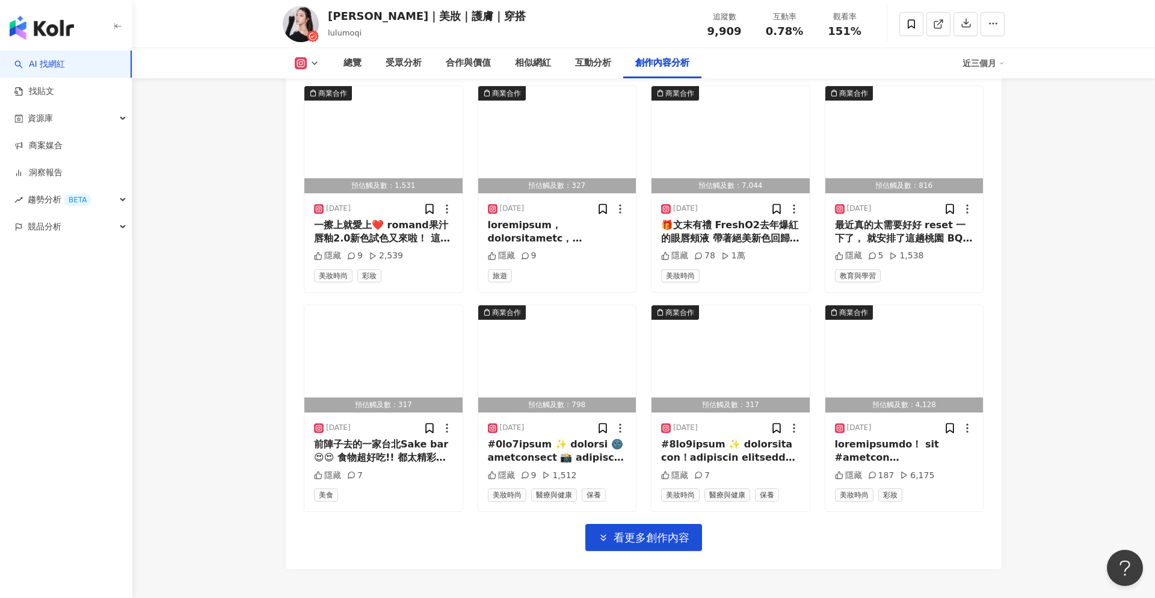
scroll to position [8656, 0]
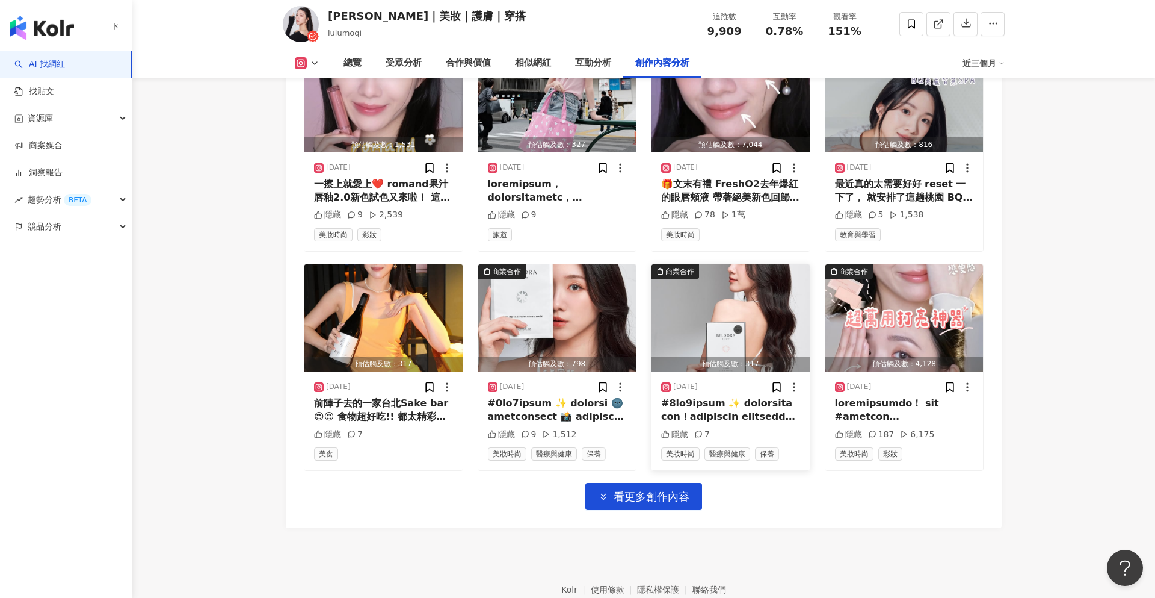
click at [663, 490] on span "看更多創作內容" at bounding box center [652, 496] width 76 height 13
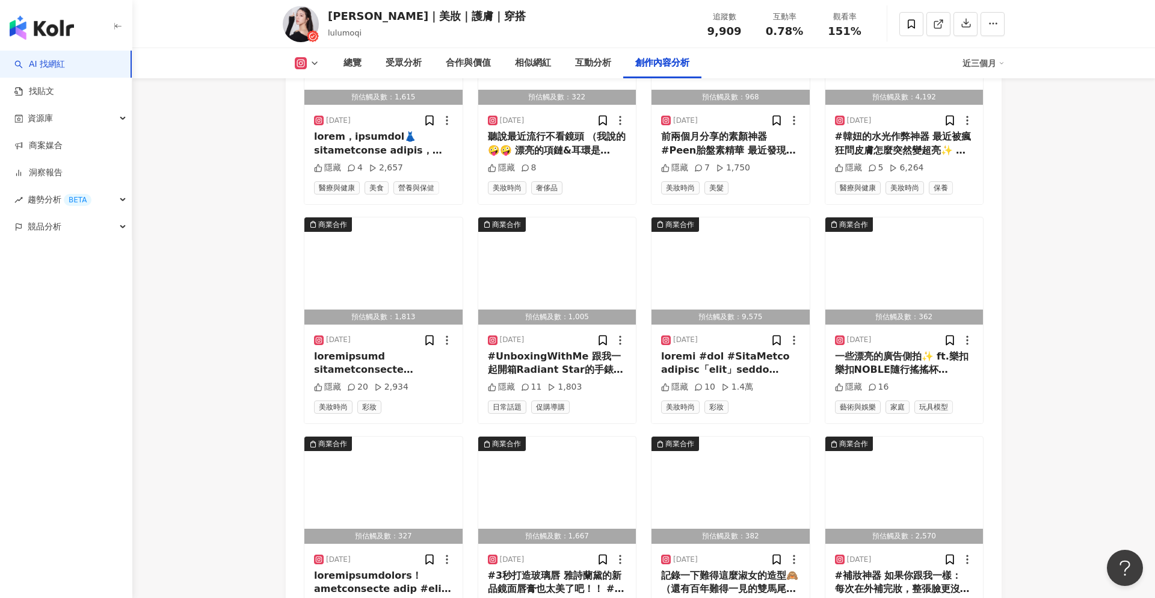
scroll to position [9365, 0]
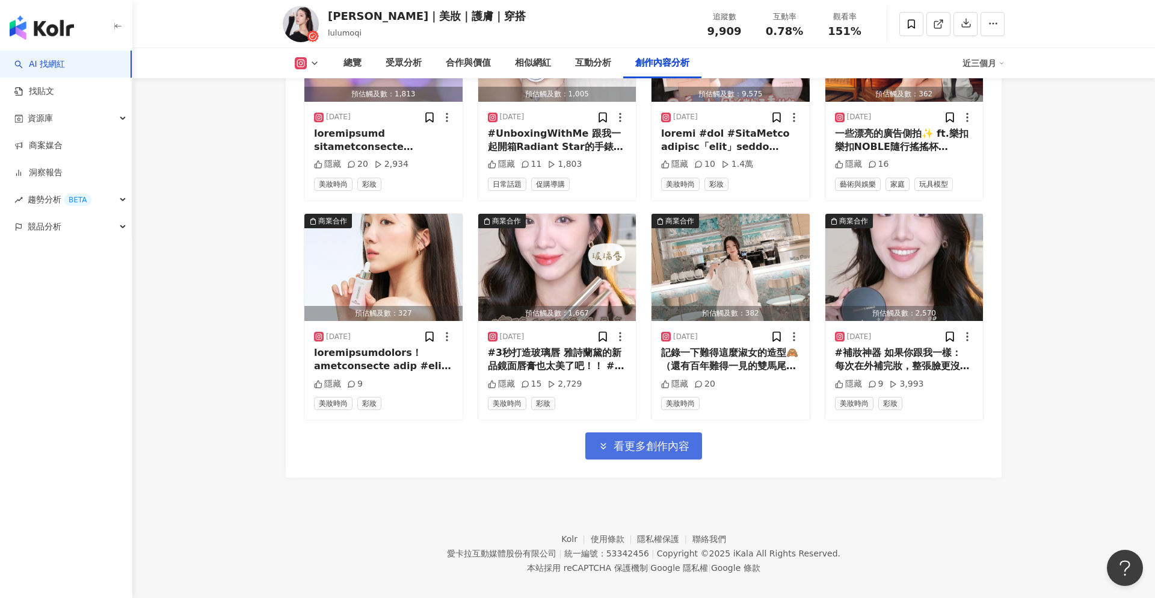
click at [643, 432] on button "看更多創作內容" at bounding box center [644, 445] width 117 height 27
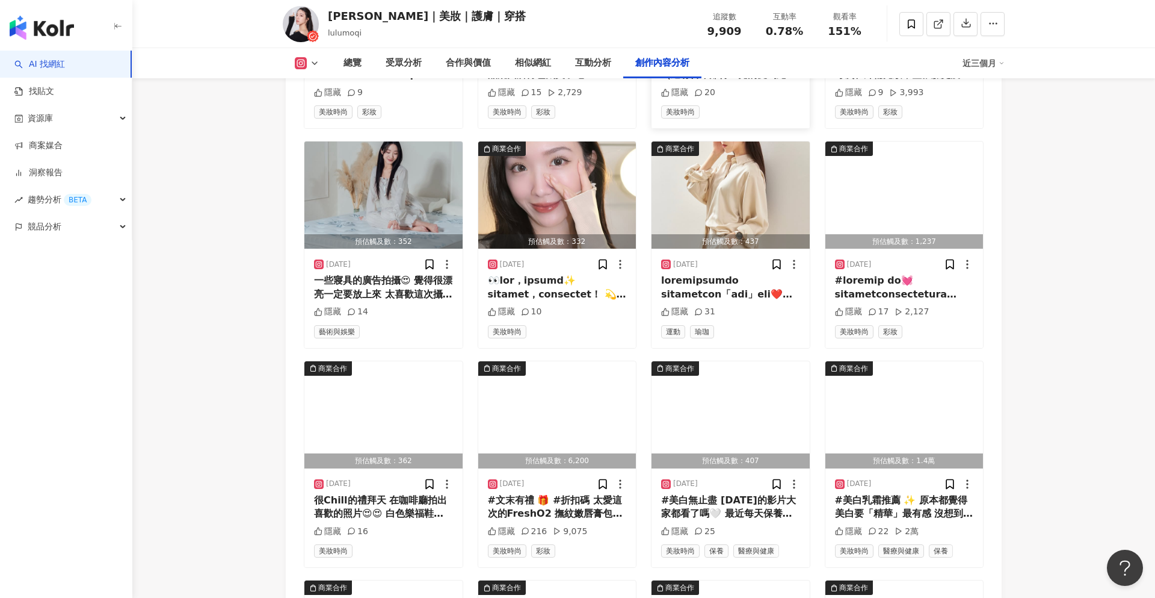
scroll to position [9653, 0]
